Goal: Transaction & Acquisition: Register for event/course

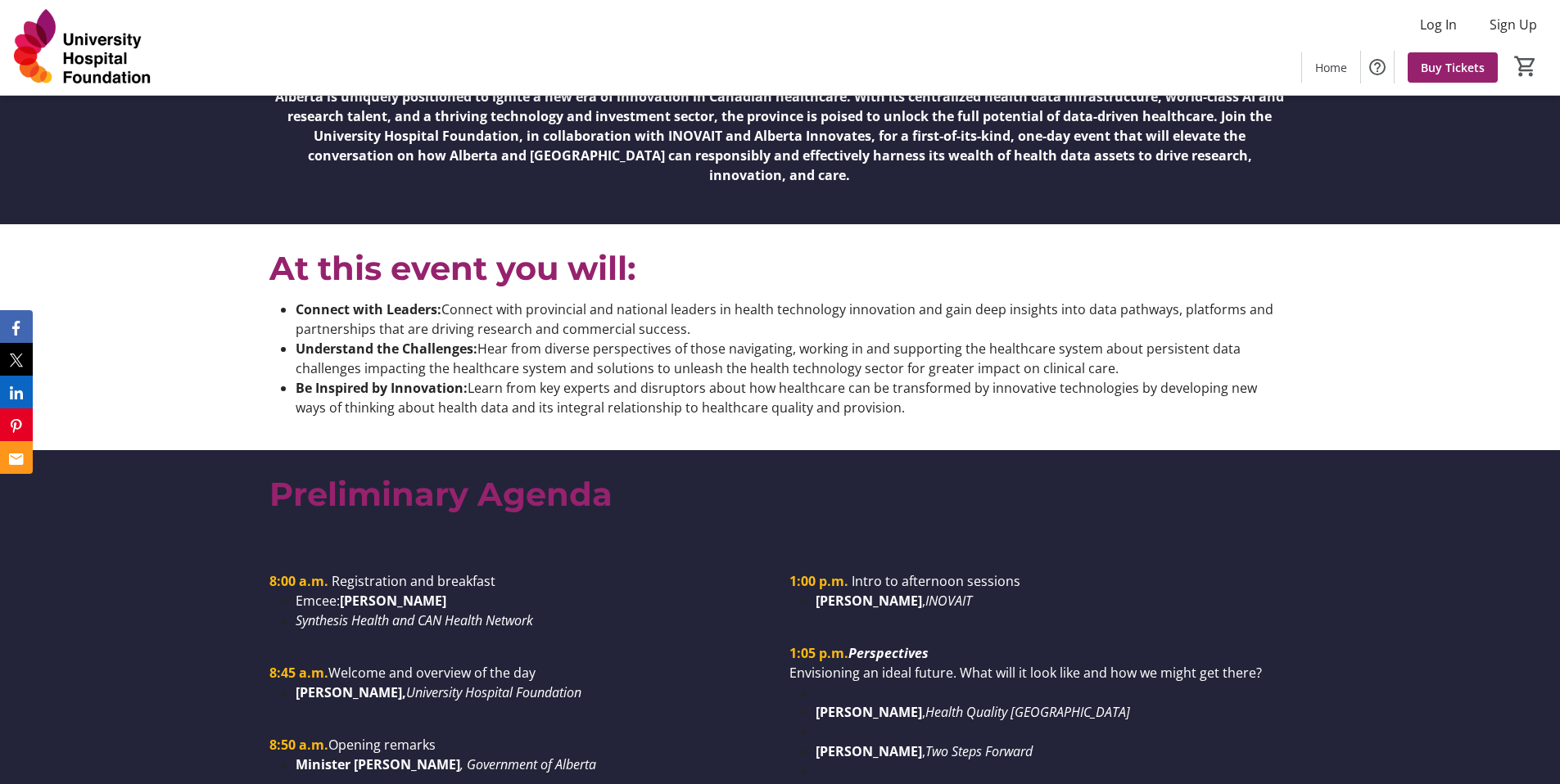
scroll to position [1081, 0]
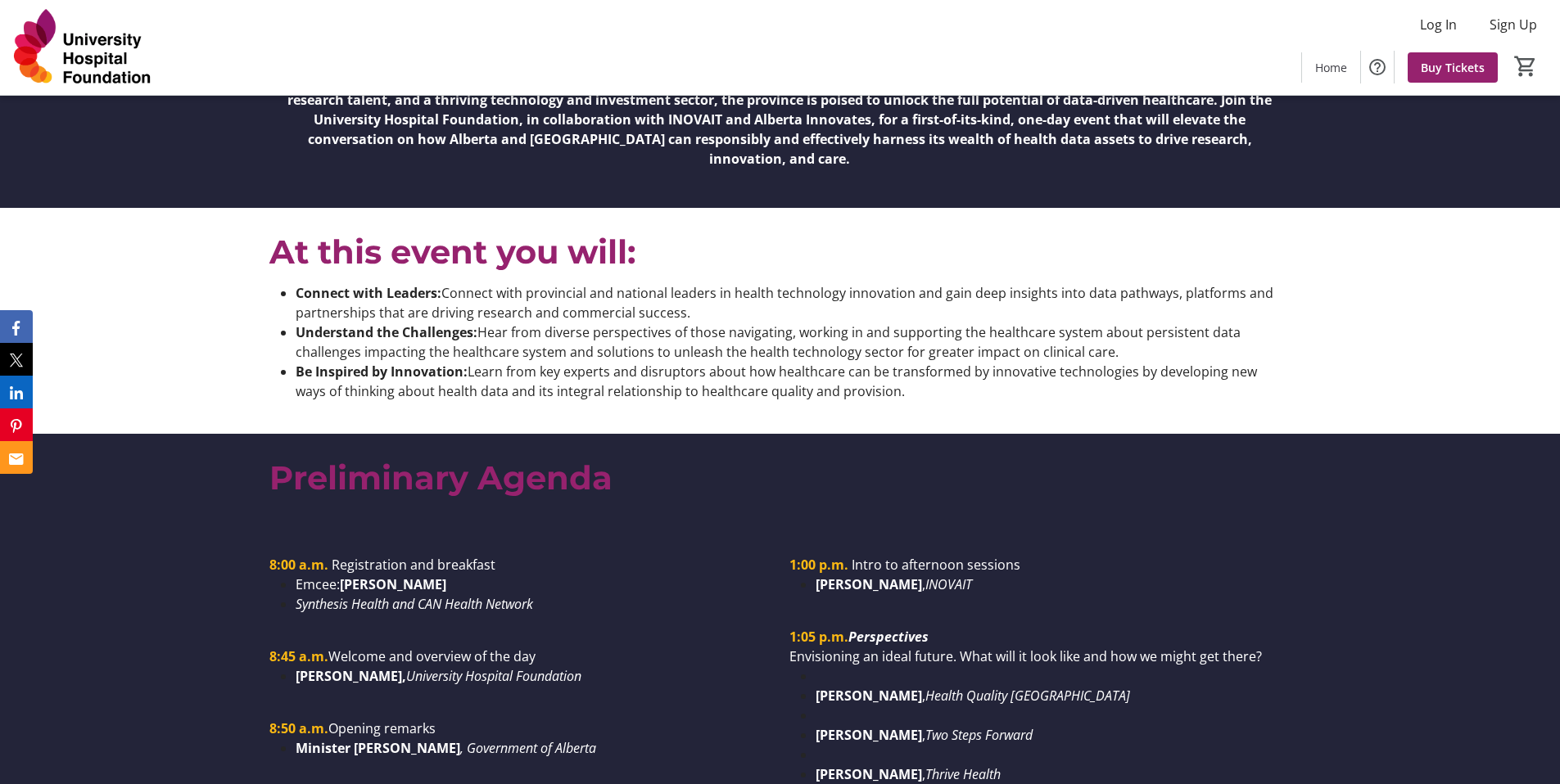
click at [385, 371] on li "Be Inspired by Innovation: Learn from key experts and disruptors about how heal…" at bounding box center [793, 381] width 995 height 39
click at [509, 362] on li "Be Inspired by Innovation: Learn from key experts and disruptors about how heal…" at bounding box center [793, 381] width 995 height 39
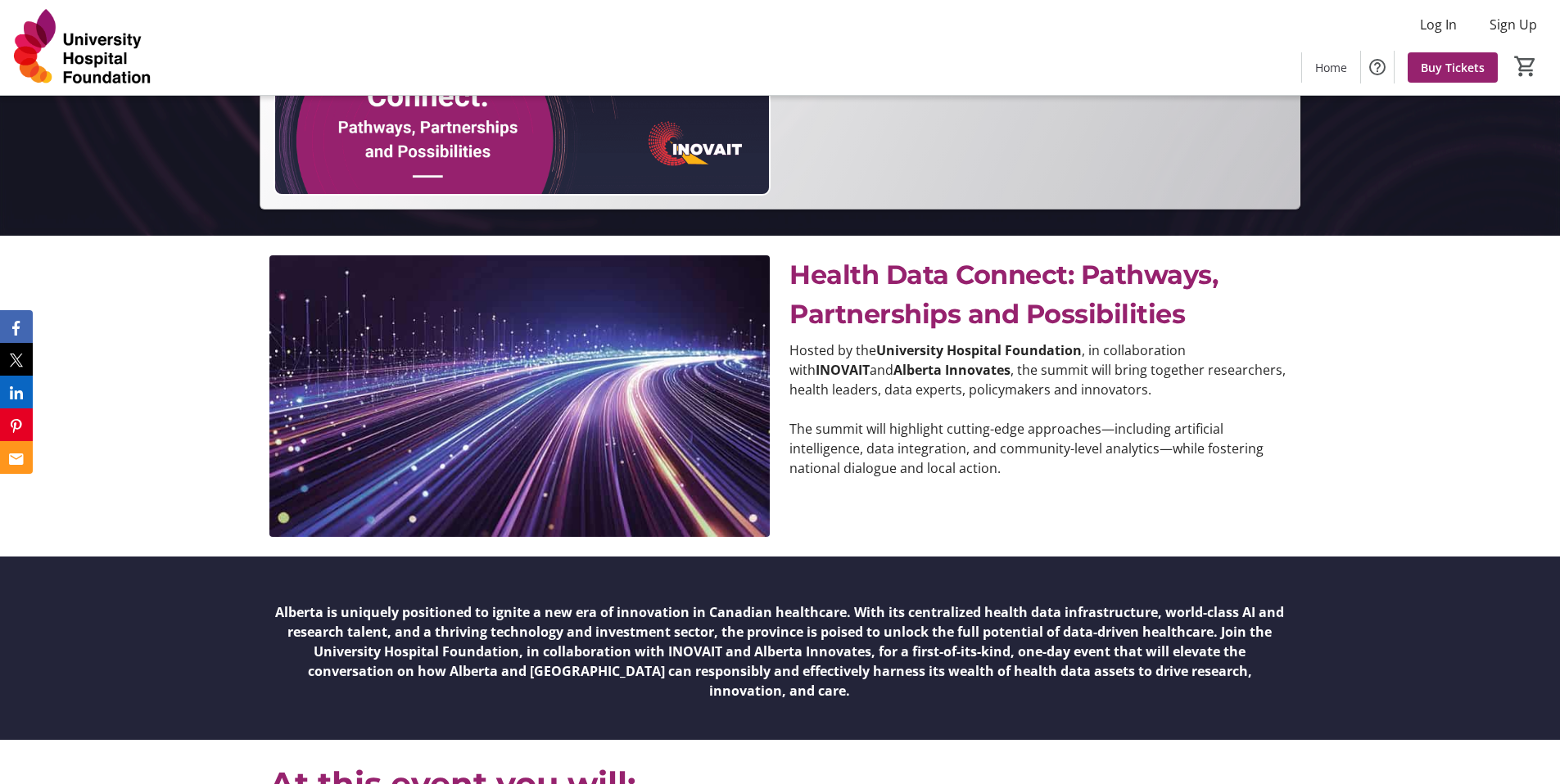
scroll to position [584, 0]
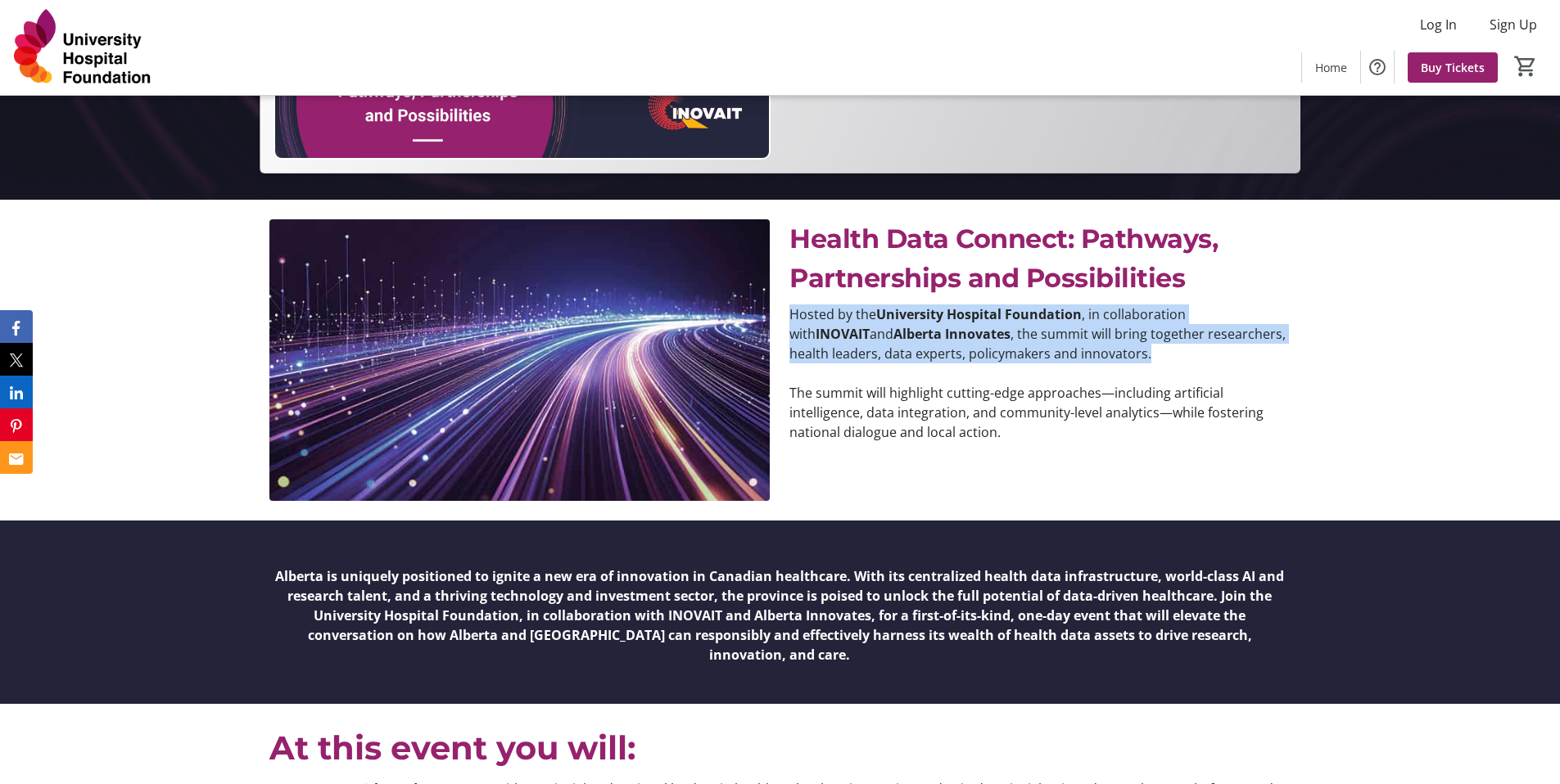
drag, startPoint x: 1123, startPoint y: 358, endPoint x: 784, endPoint y: 317, distance: 341.5
click at [782, 316] on div "Hosted by the University Hospital Foundation , in collaboration with INOVAIT an…" at bounding box center [1040, 373] width 520 height 138
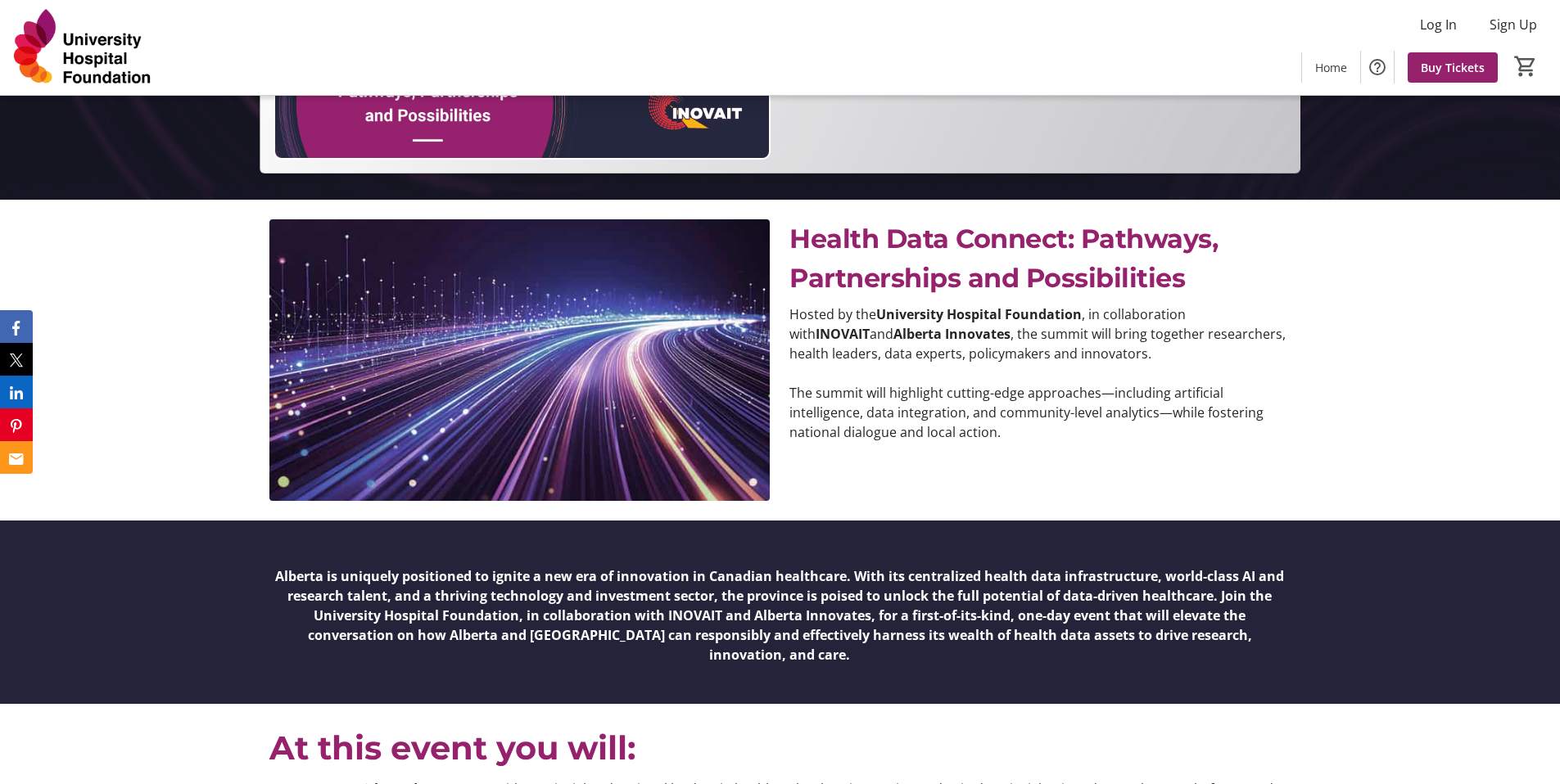
drag, startPoint x: 976, startPoint y: 424, endPoint x: 985, endPoint y: 430, distance: 10.8
click at [976, 424] on p "The summit will highlight cutting-edge approaches—including artificial intellig…" at bounding box center [1040, 412] width 501 height 59
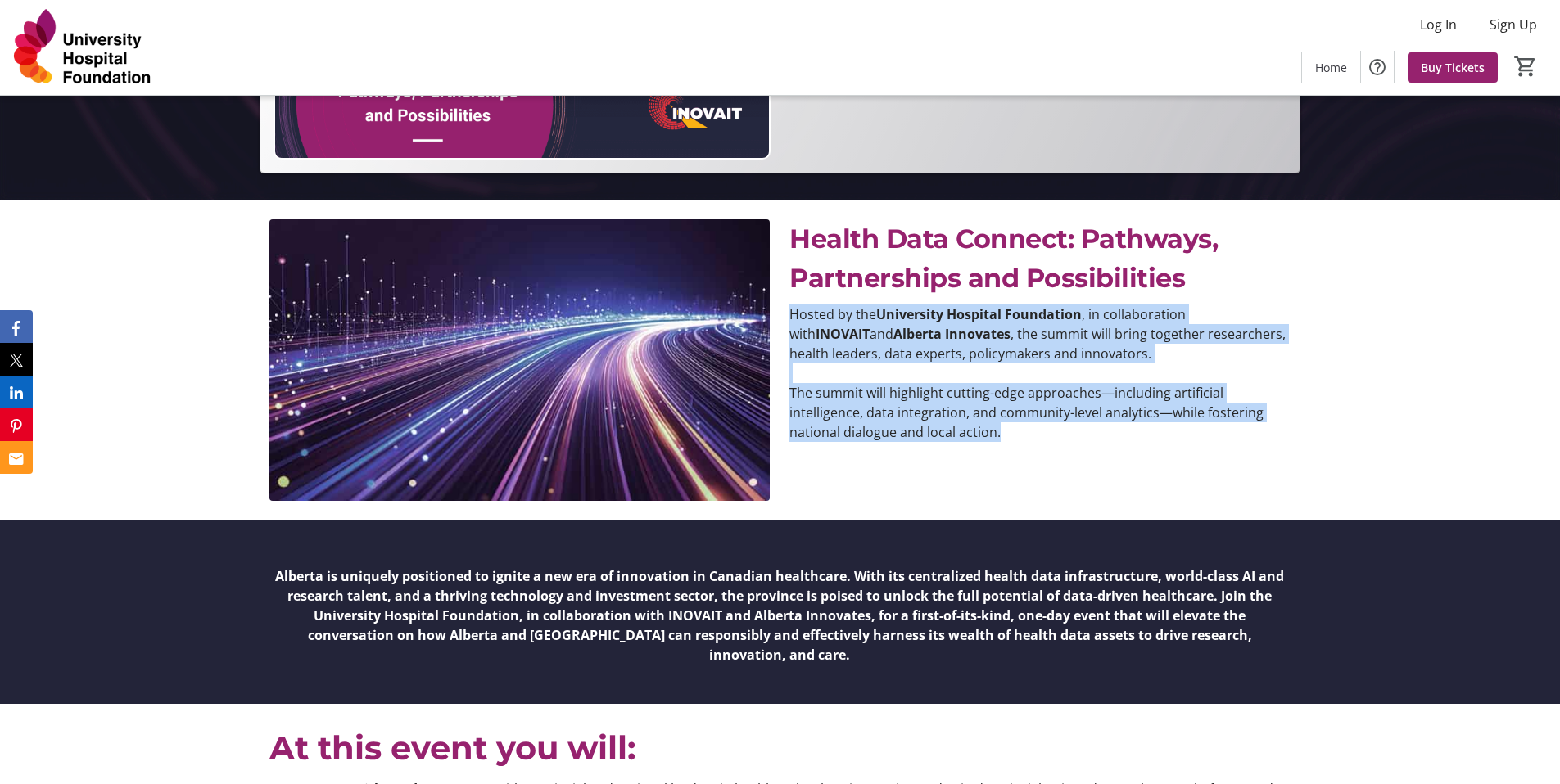
drag, startPoint x: 1009, startPoint y: 436, endPoint x: 806, endPoint y: 299, distance: 244.9
click at [806, 299] on div "Health Data Connect: Pathways, Partnerships and Possibilities Hosted by the Uni…" at bounding box center [1040, 331] width 501 height 222
copy div "Hosted by the University Hospital Foundation , in collaboration with INOVAIT an…"
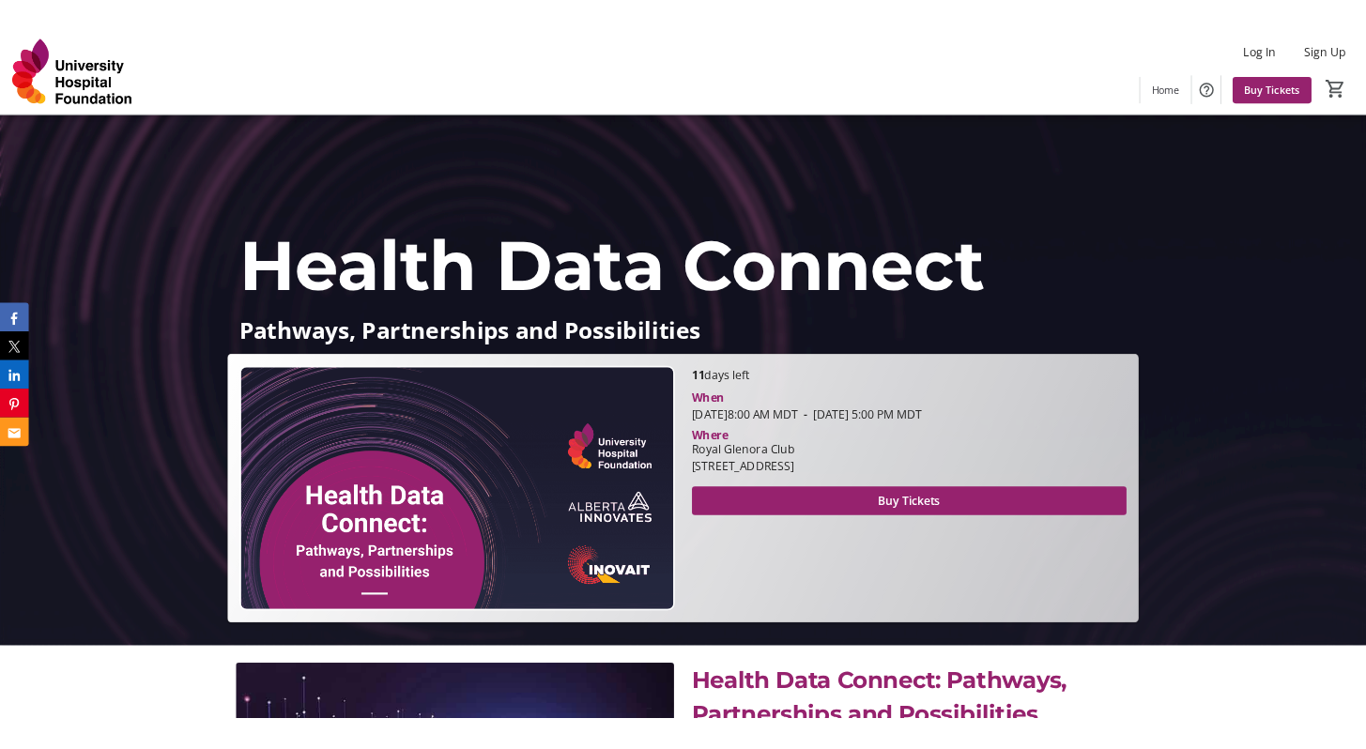
scroll to position [6, 0]
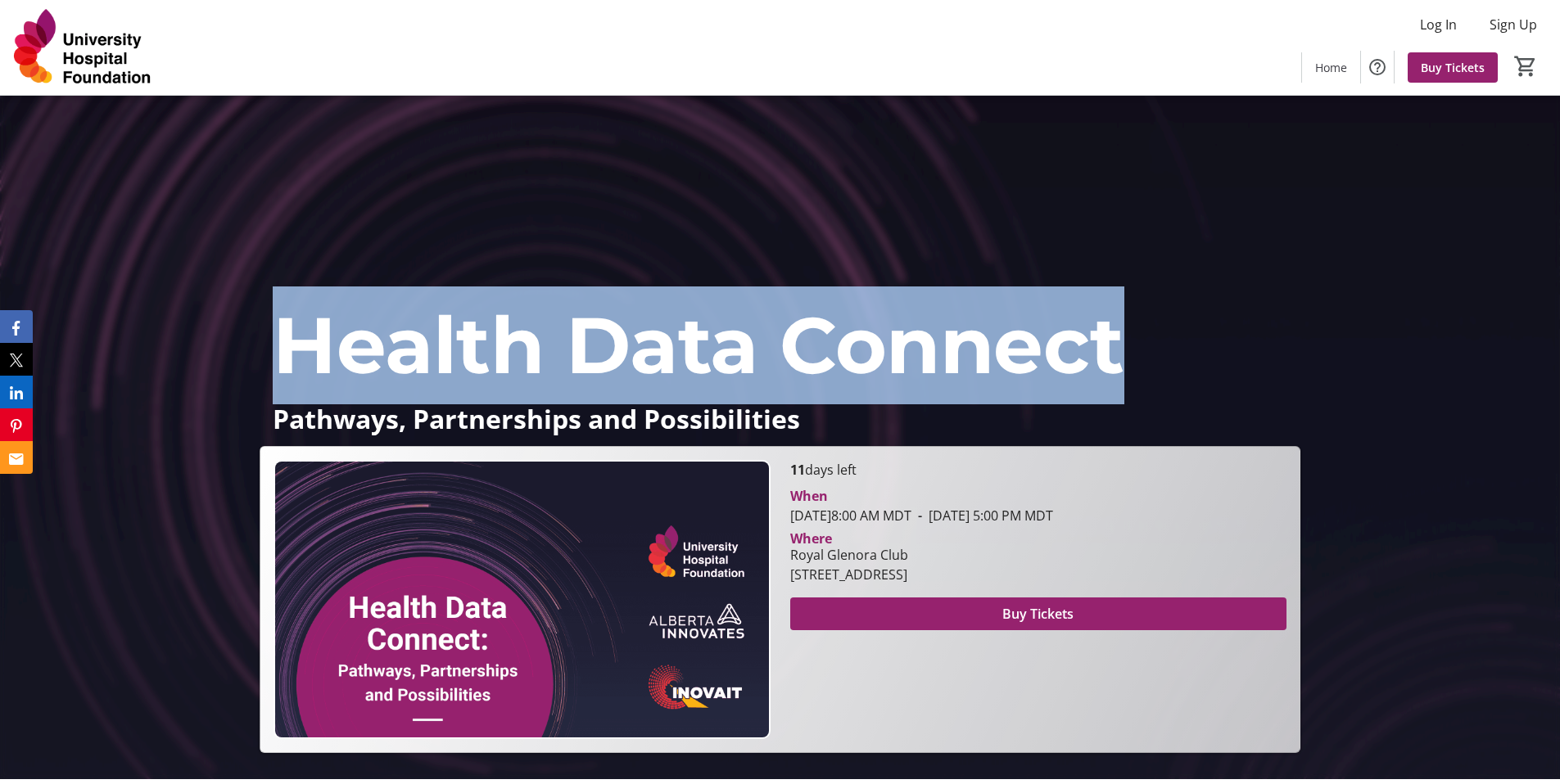
drag, startPoint x: 296, startPoint y: 363, endPoint x: 1118, endPoint y: 351, distance: 822.1
click at [1118, 351] on span "Health Data Connect" at bounding box center [699, 345] width 852 height 96
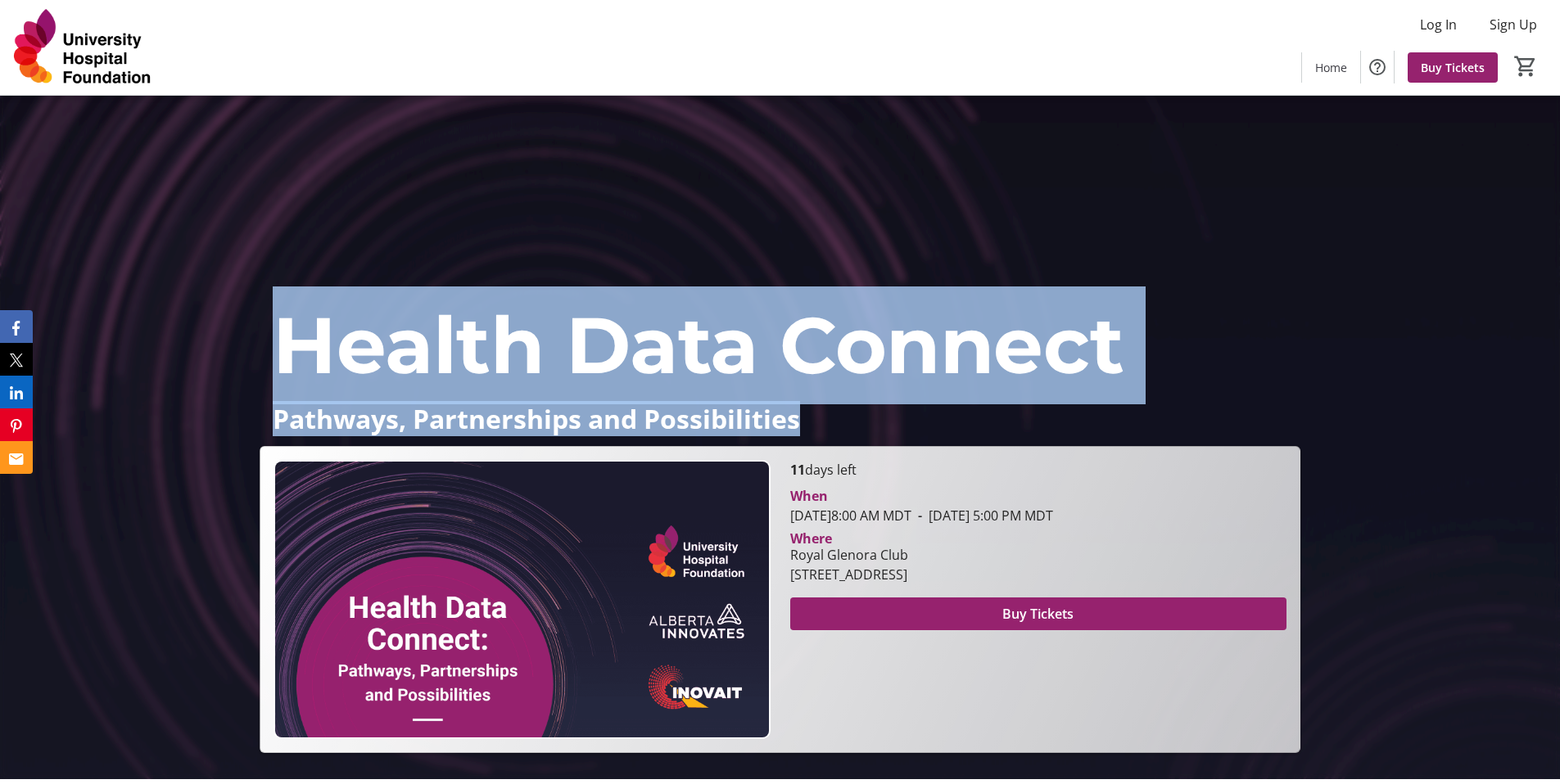
drag, startPoint x: 737, startPoint y: 418, endPoint x: 224, endPoint y: 366, distance: 515.6
click at [224, 366] on div "Health Data Connect Pathways, Partnerships and Possibilities Health Data Connec…" at bounding box center [780, 421] width 1560 height 662
copy div "Health Data Connect Pathways, Partnerships and Possibilities"
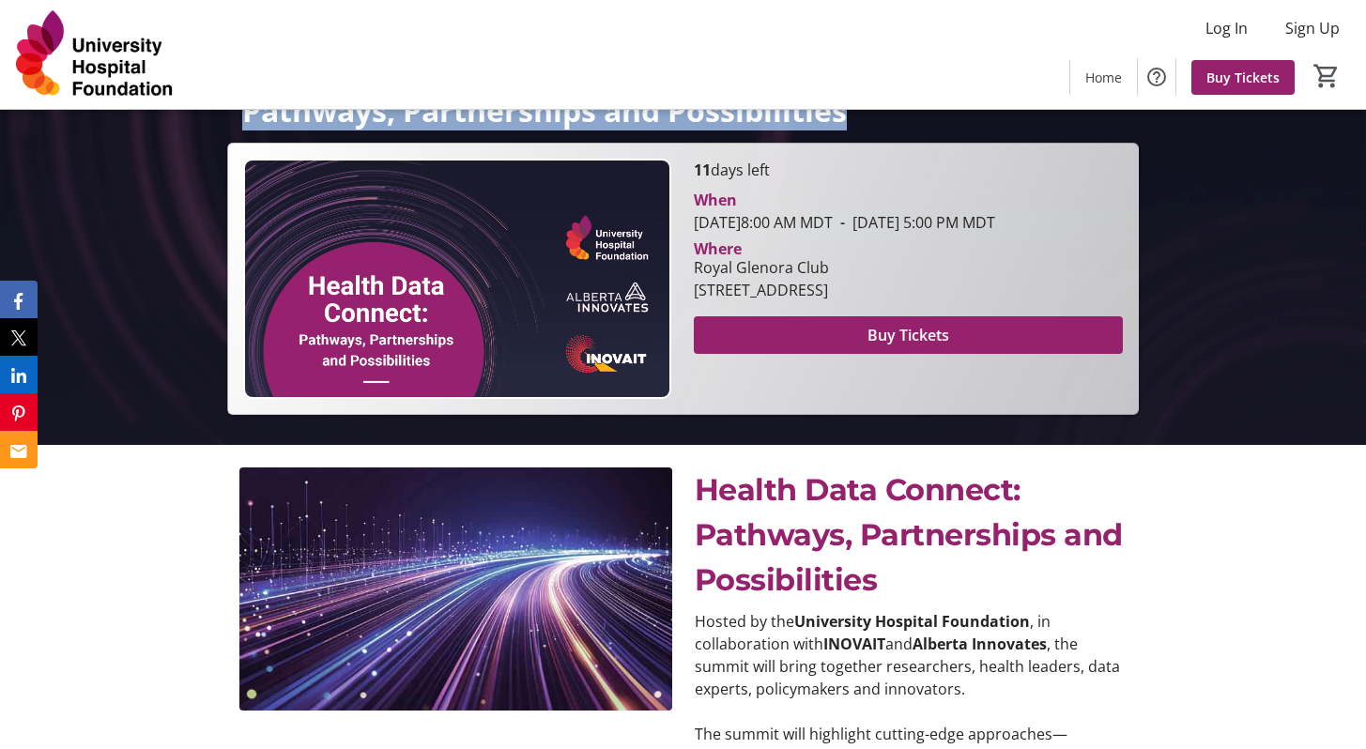
scroll to position [610, 0]
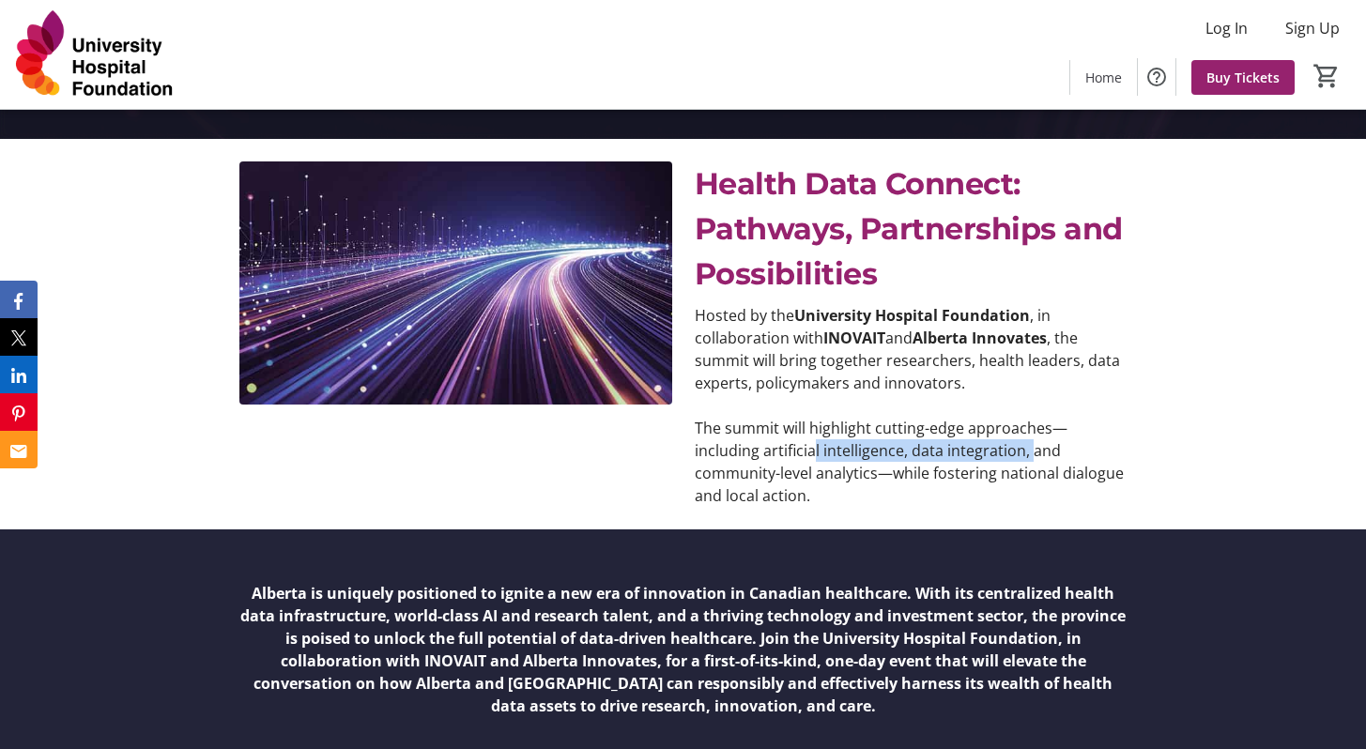
drag, startPoint x: 747, startPoint y: 439, endPoint x: 965, endPoint y: 441, distance: 217.8
click at [965, 441] on p "The summit will highlight cutting-edge approaches—including artificial intellig…" at bounding box center [911, 462] width 433 height 90
click at [940, 419] on p "The summit will highlight cutting-edge approaches—including artificial intellig…" at bounding box center [911, 462] width 433 height 90
drag, startPoint x: 840, startPoint y: 453, endPoint x: 950, endPoint y: 454, distance: 109.8
click at [950, 454] on p "The summit will highlight cutting-edge approaches—including artificial intellig…" at bounding box center [911, 462] width 433 height 90
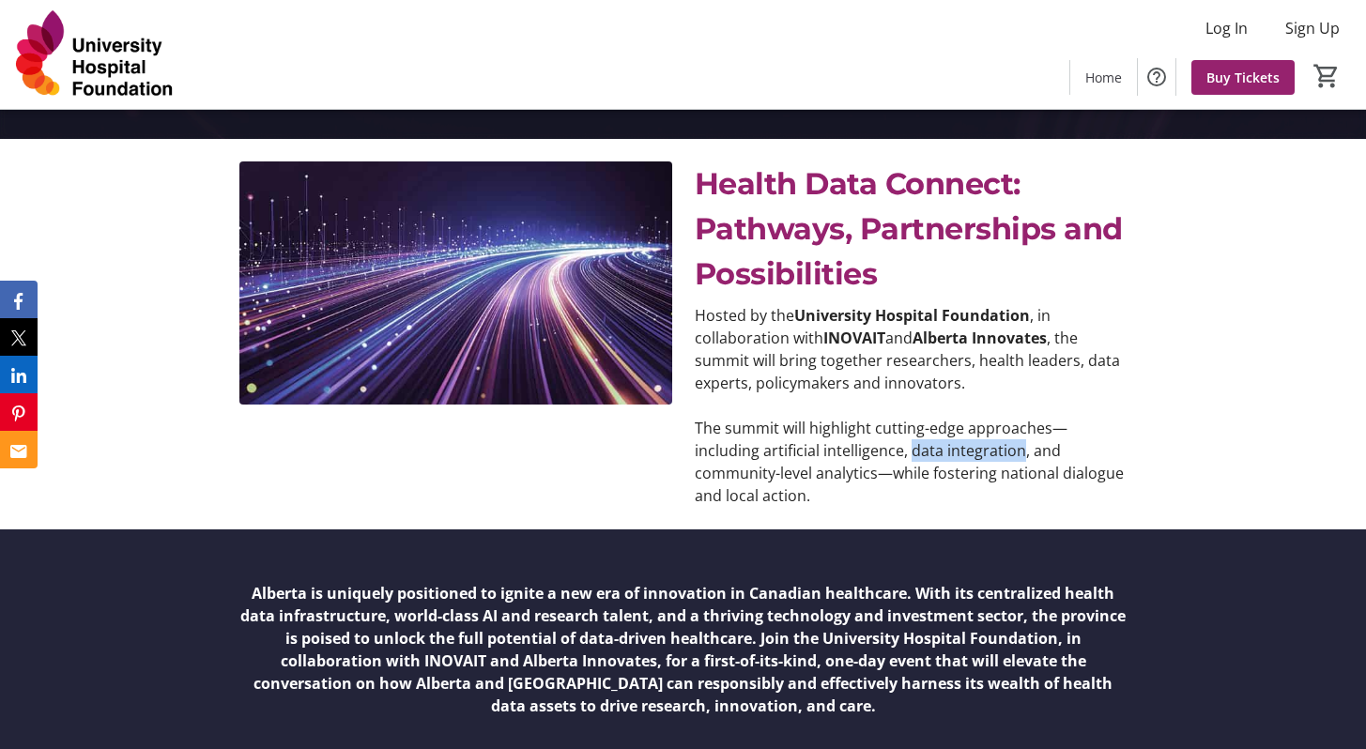
copy p "data integration"
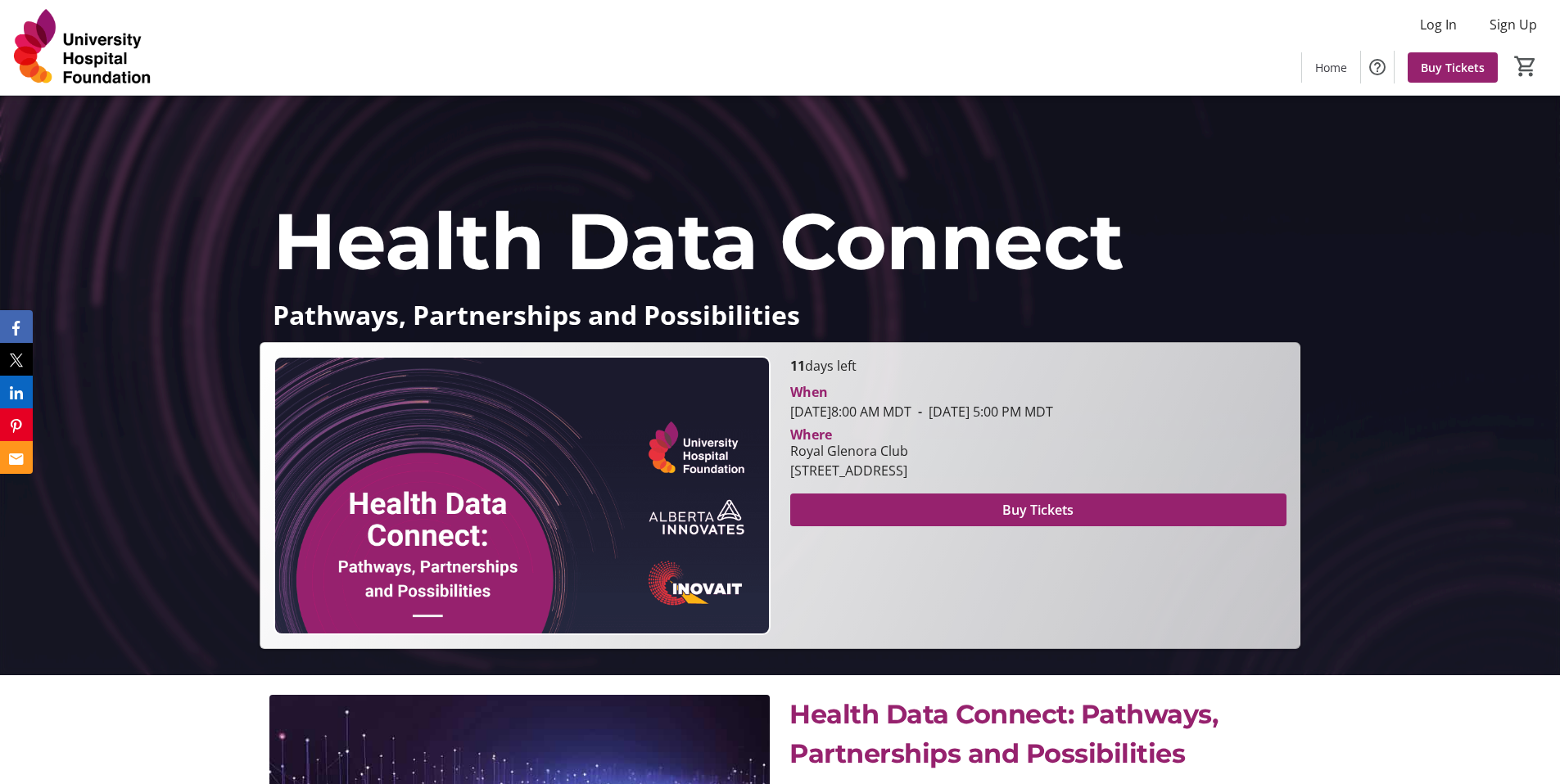
scroll to position [147, 0]
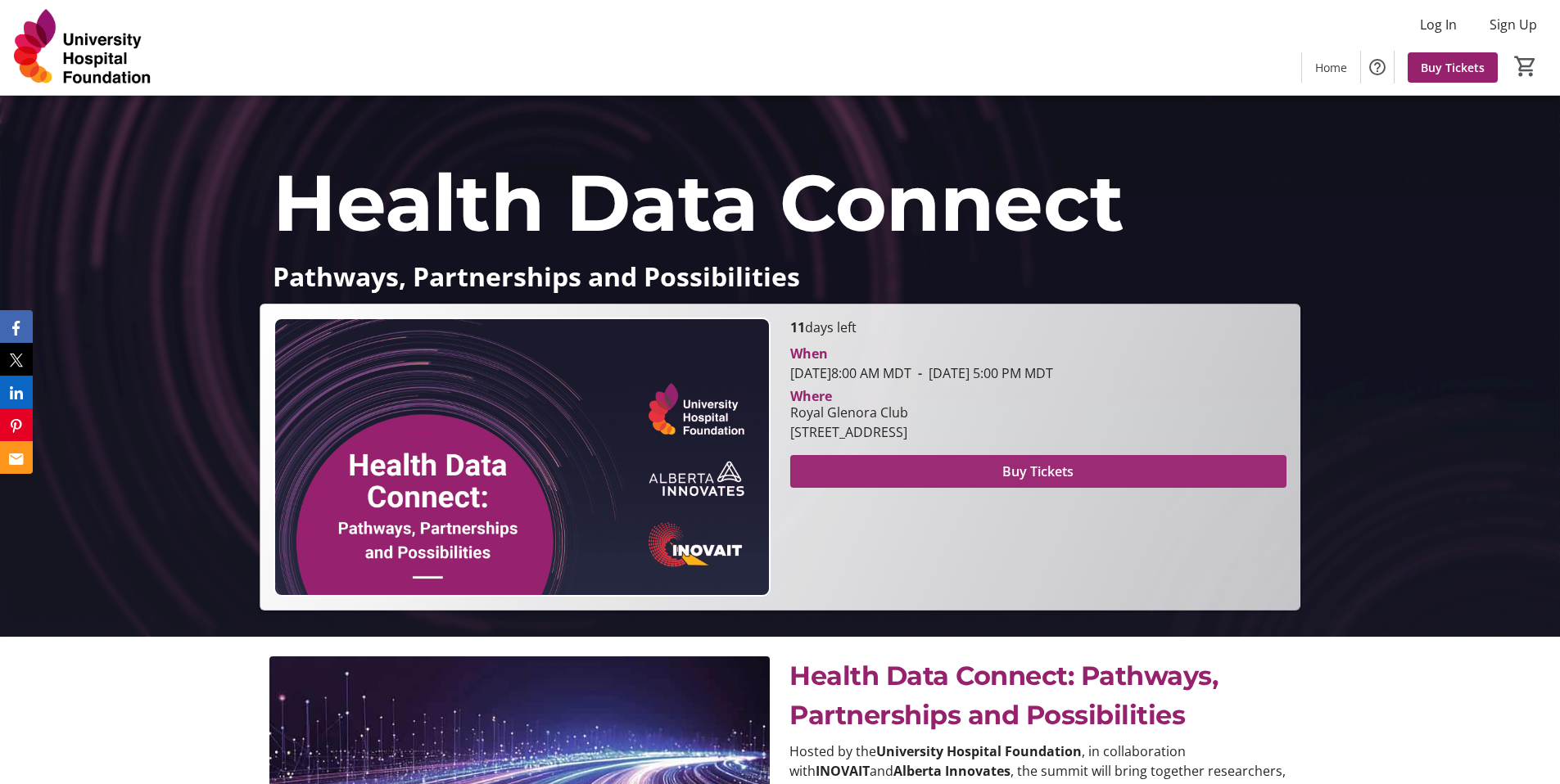
click at [951, 471] on span at bounding box center [1038, 471] width 496 height 39
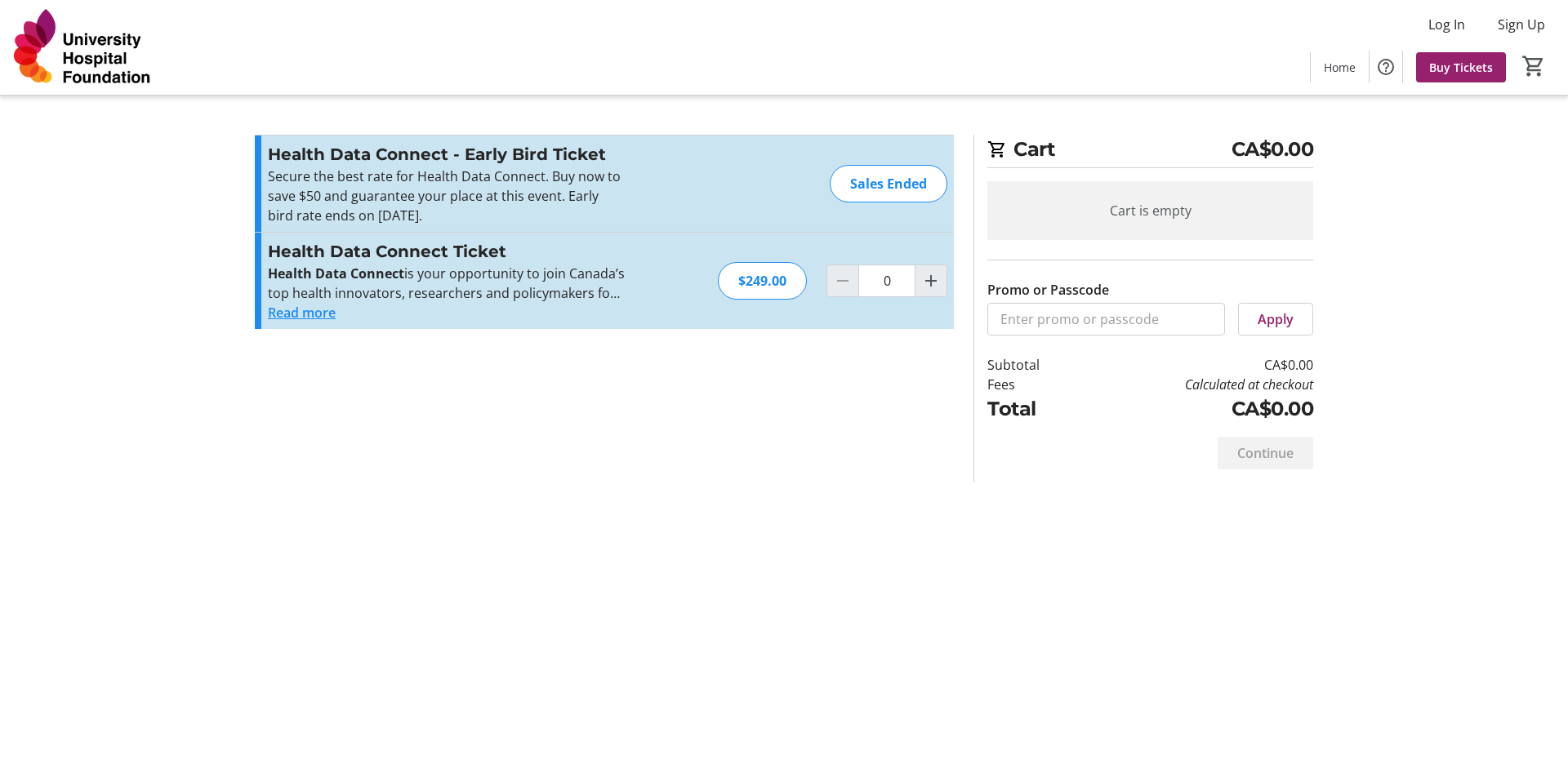
click at [754, 287] on div "$249.00" at bounding box center [762, 280] width 89 height 37
click at [800, 277] on div "$249.00" at bounding box center [762, 280] width 89 height 37
click at [782, 277] on div "$249.00" at bounding box center [762, 280] width 89 height 37
click at [298, 313] on button "Read more" at bounding box center [302, 312] width 68 height 20
